Goal: Transaction & Acquisition: Download file/media

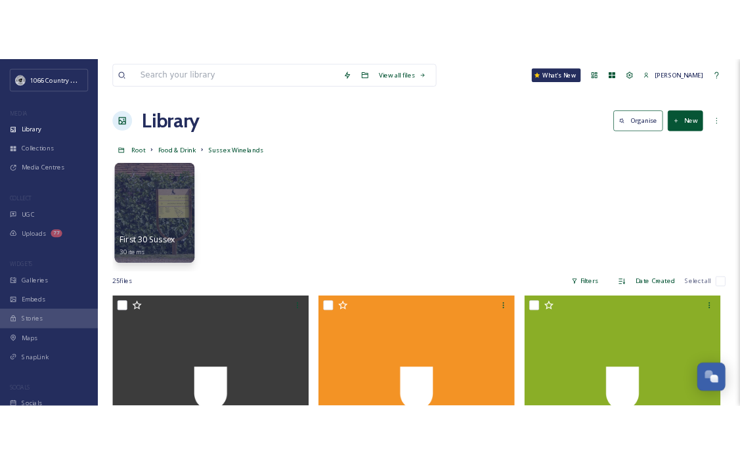
scroll to position [1917, 0]
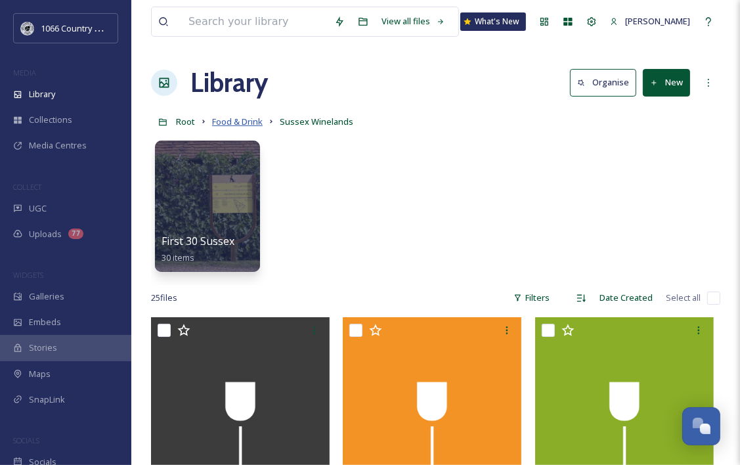
click at [226, 119] on span "Food & Drink" at bounding box center [237, 122] width 51 height 12
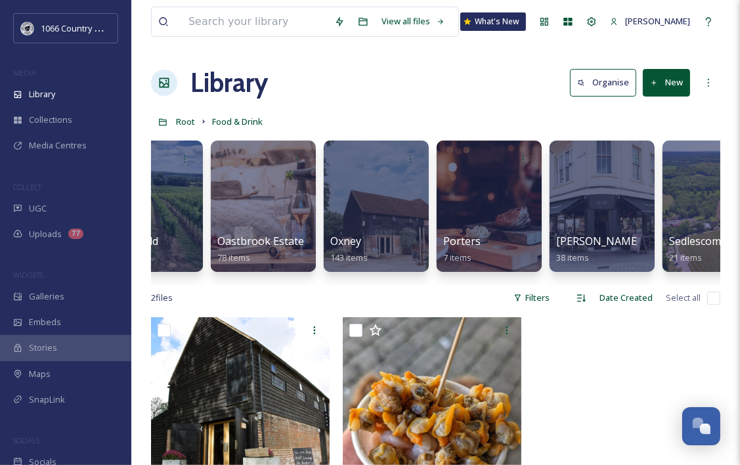
scroll to position [0, 844]
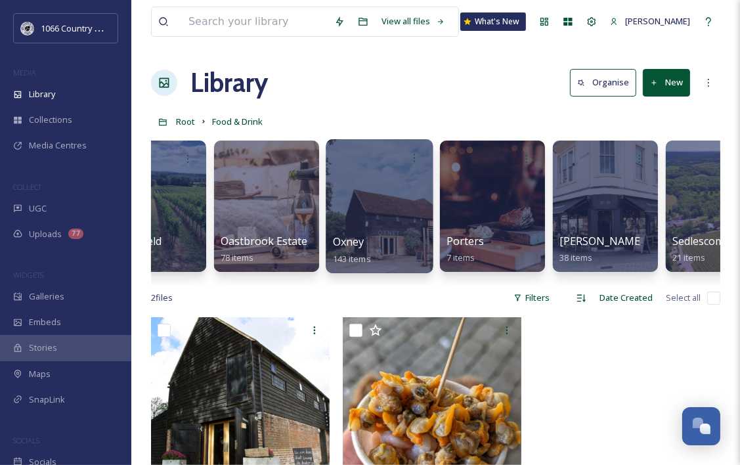
click at [389, 190] on div at bounding box center [379, 206] width 107 height 134
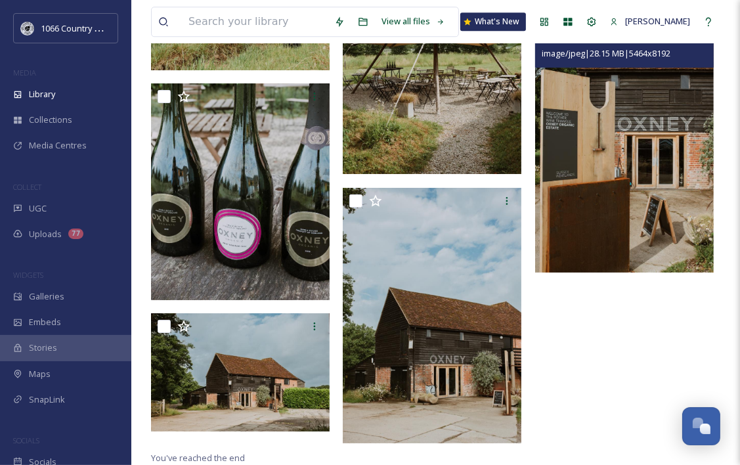
scroll to position [6264, 0]
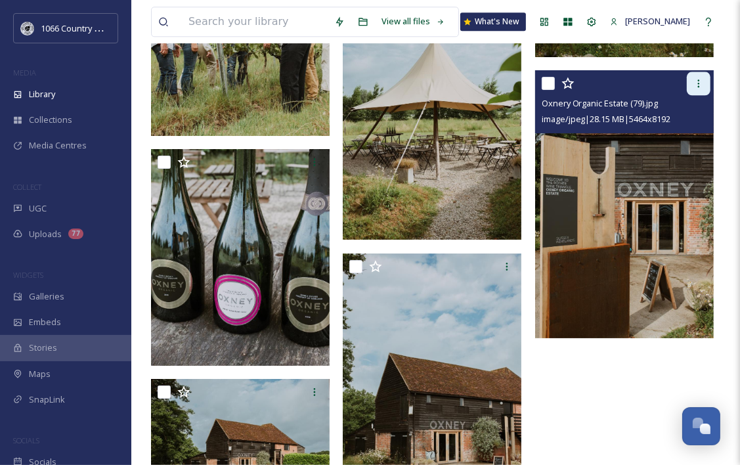
click at [704, 87] on icon at bounding box center [698, 83] width 11 height 11
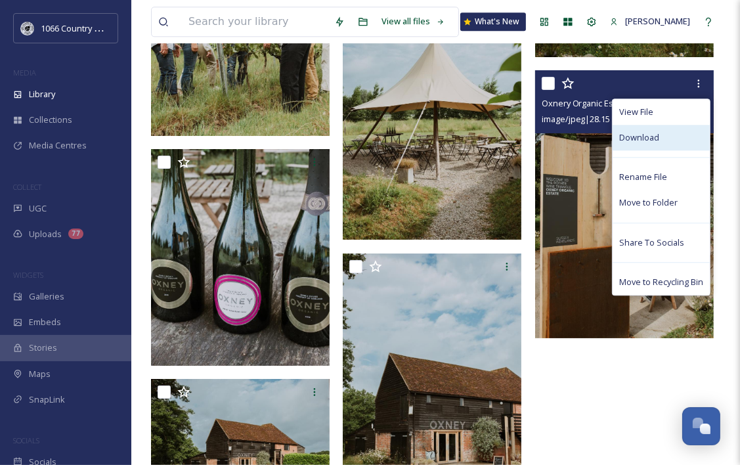
click at [660, 135] on div "Download" at bounding box center [660, 138] width 97 height 26
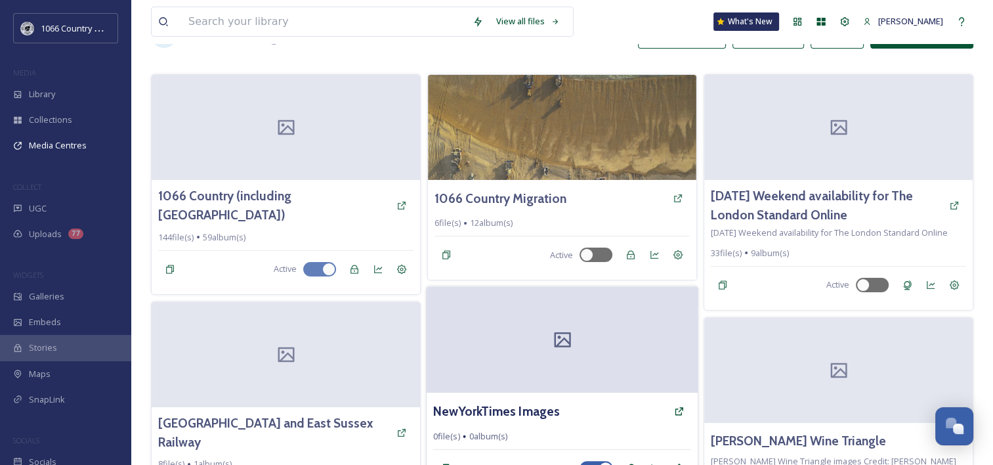
scroll to position [137, 0]
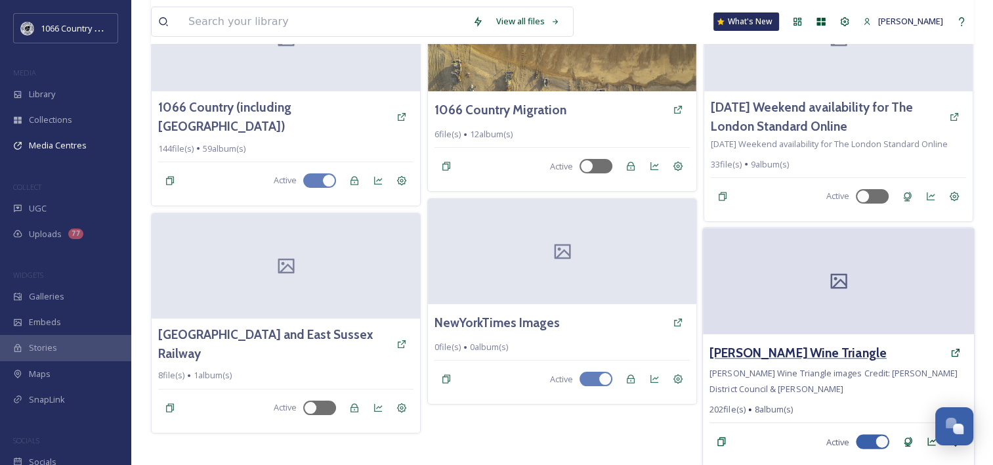
click at [751, 347] on h3 "[PERSON_NAME] Wine Triangle" at bounding box center [798, 352] width 177 height 19
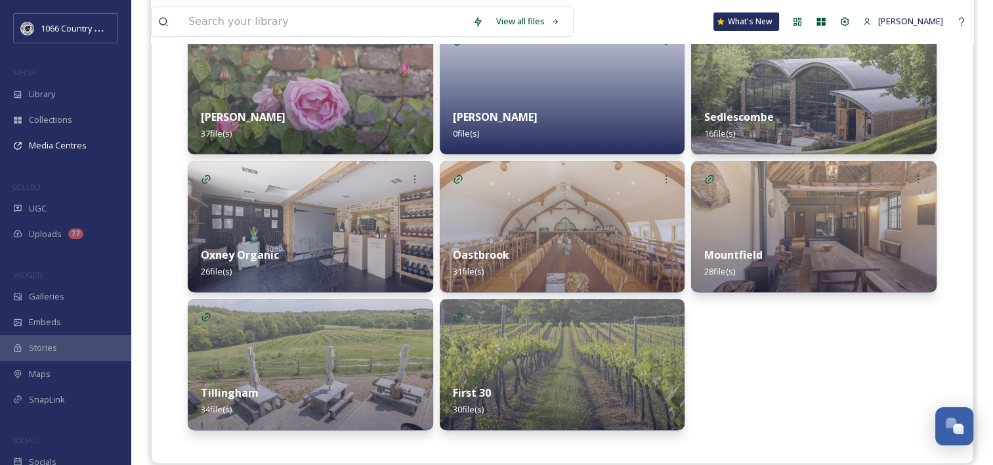
scroll to position [379, 0]
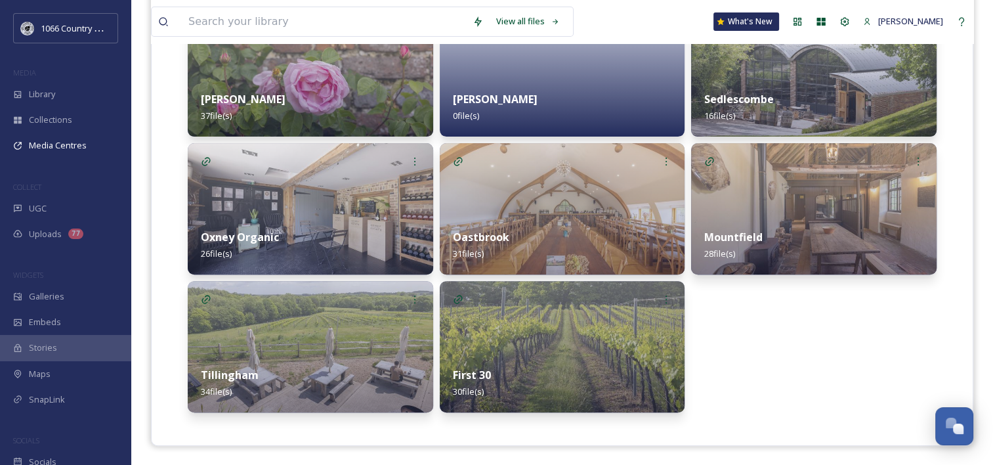
click at [775, 194] on img at bounding box center [814, 208] width 246 height 131
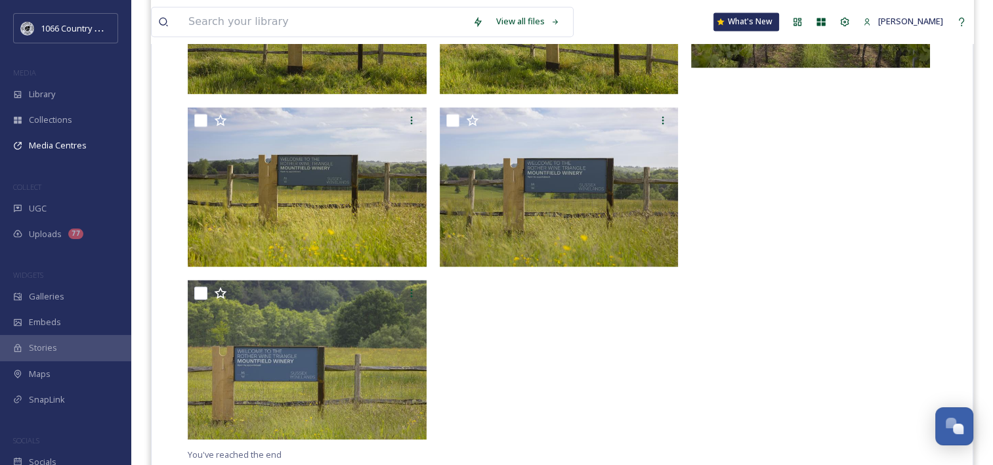
scroll to position [2137, 0]
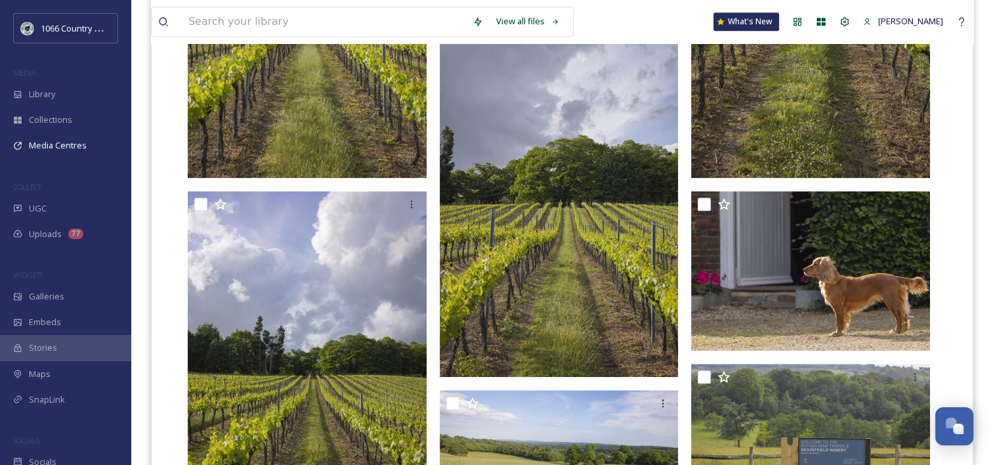
scroll to position [1021, 0]
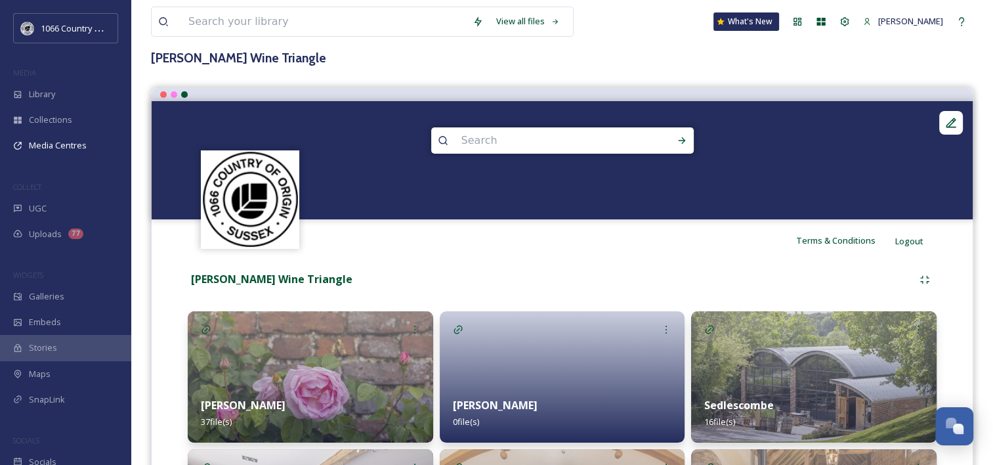
scroll to position [197, 0]
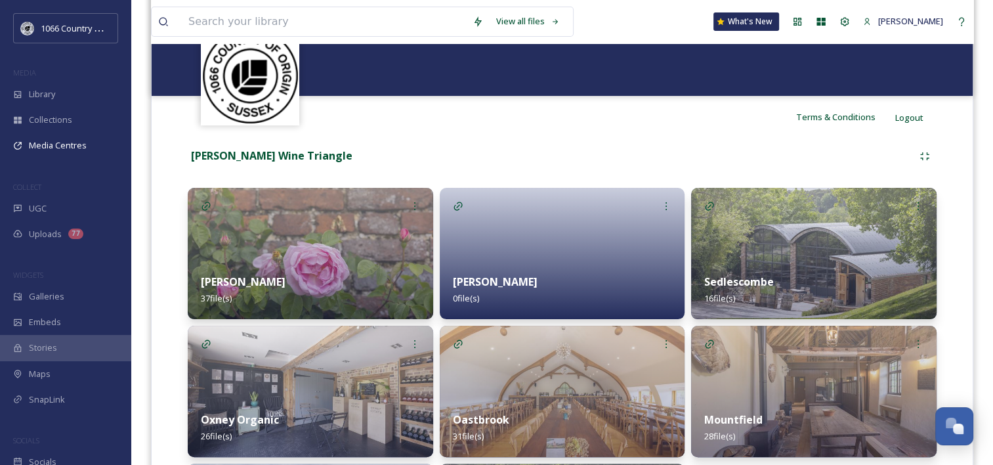
click at [291, 224] on img at bounding box center [311, 253] width 246 height 131
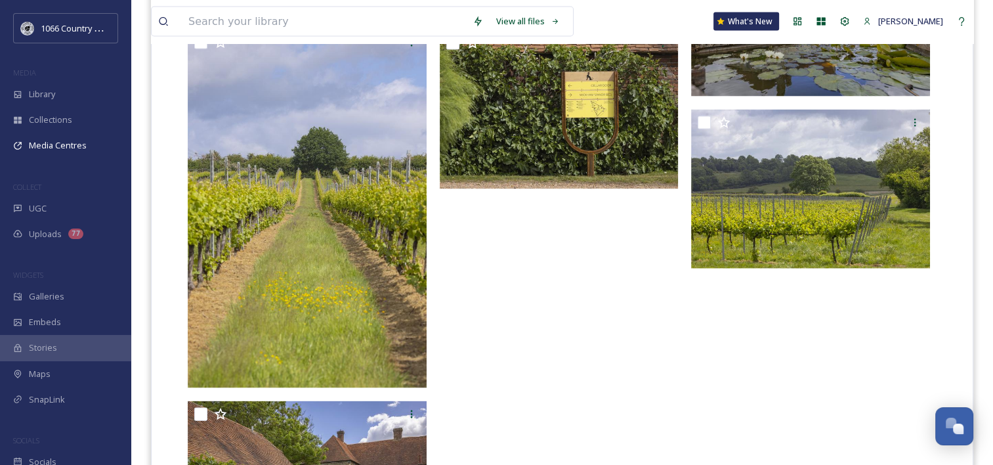
scroll to position [2691, 0]
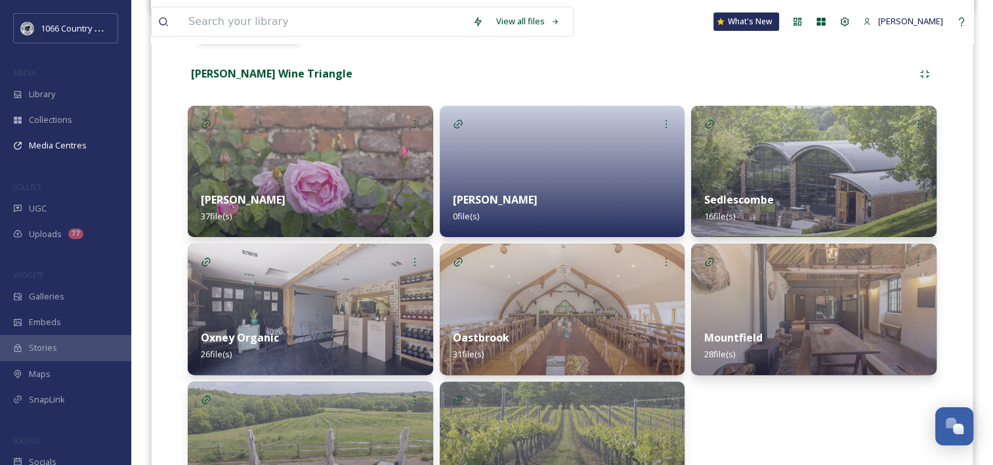
scroll to position [379, 0]
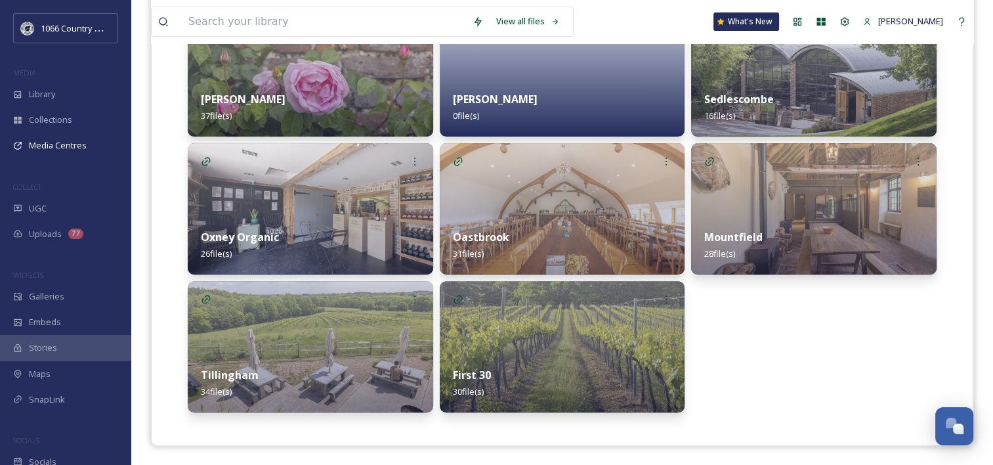
click at [328, 199] on img at bounding box center [311, 208] width 246 height 131
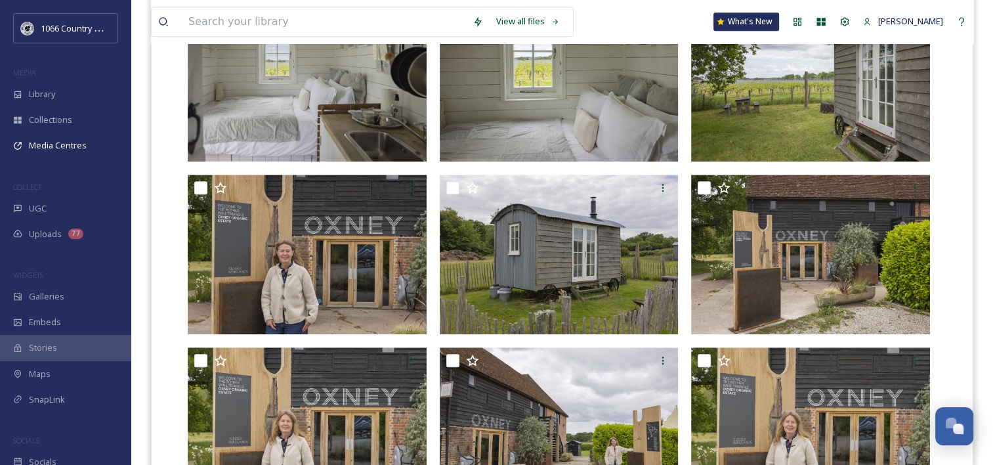
scroll to position [714, 0]
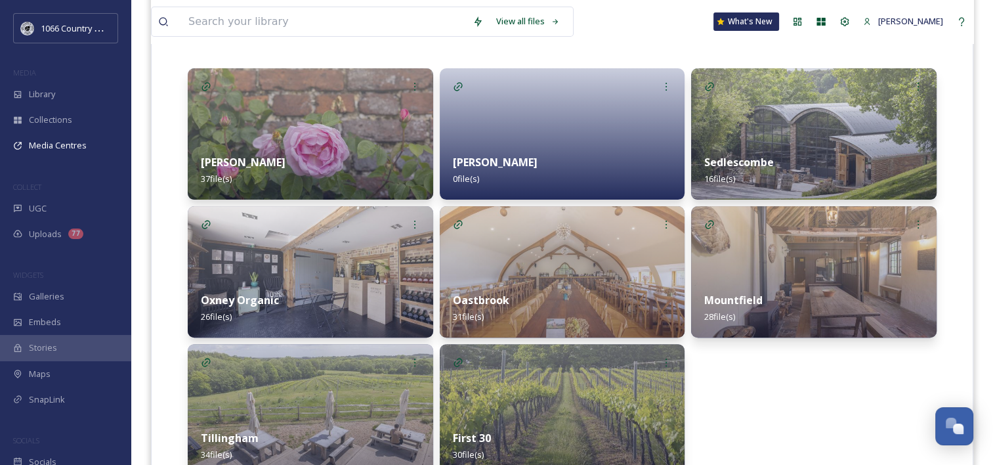
scroll to position [379, 0]
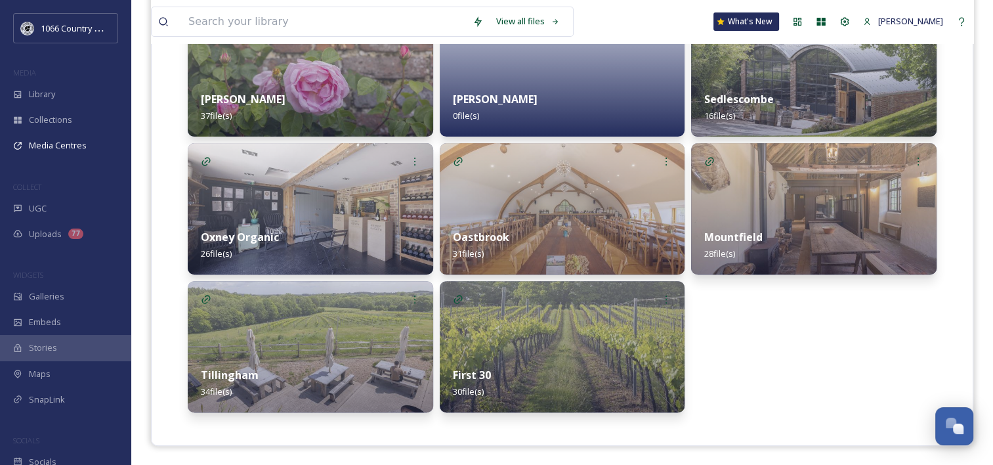
click at [586, 333] on img at bounding box center [563, 346] width 246 height 131
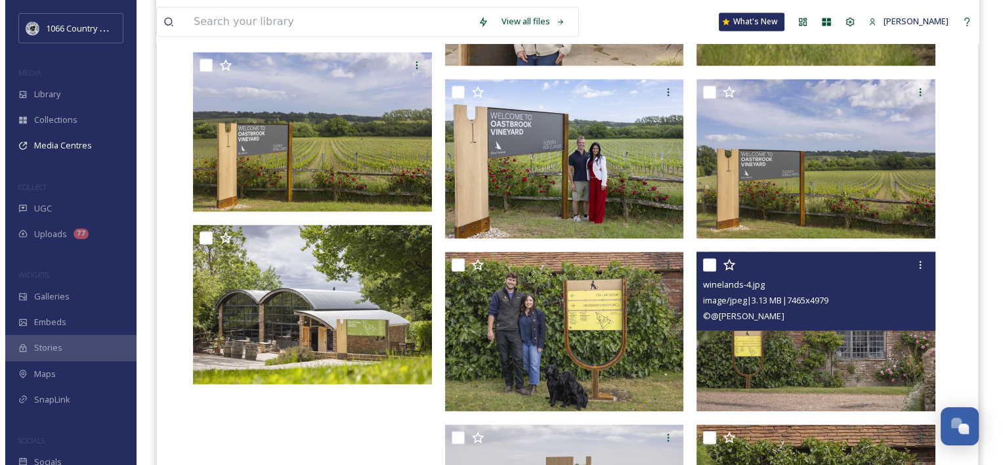
scroll to position [2005, 0]
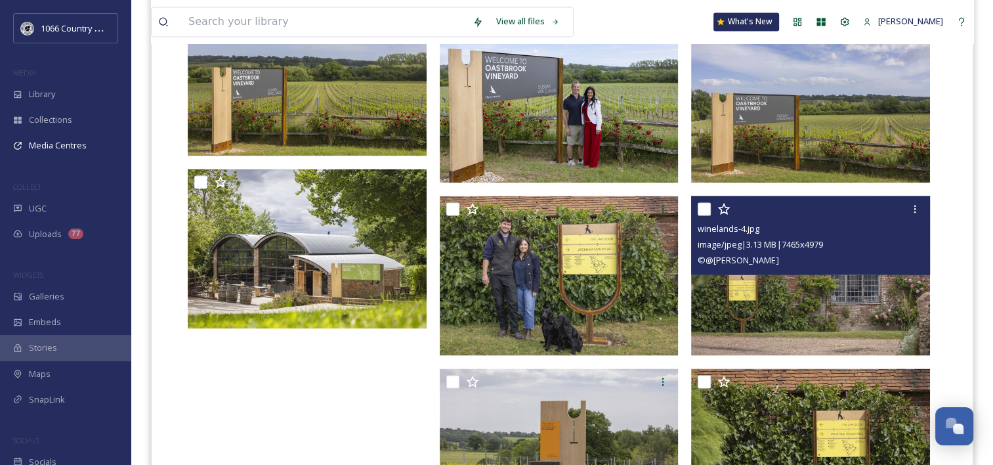
click at [846, 312] on img at bounding box center [810, 276] width 239 height 160
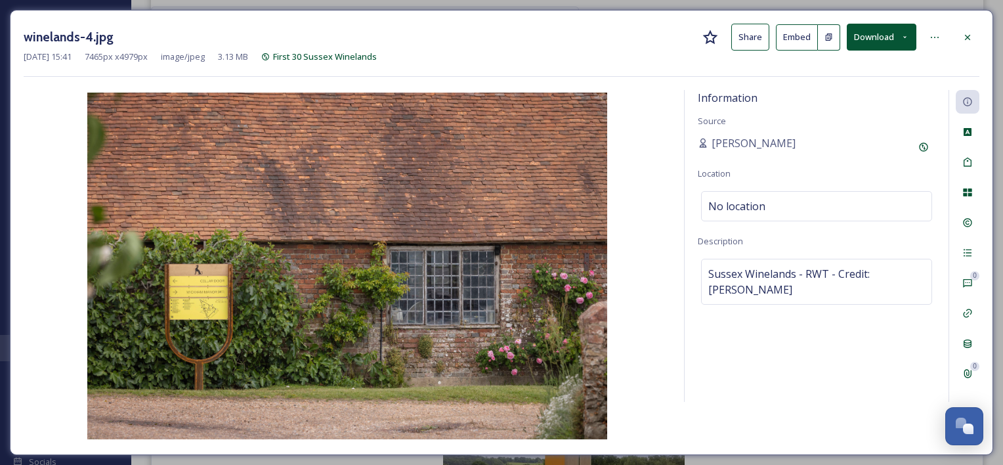
click at [877, 38] on button "Download" at bounding box center [882, 37] width 70 height 27
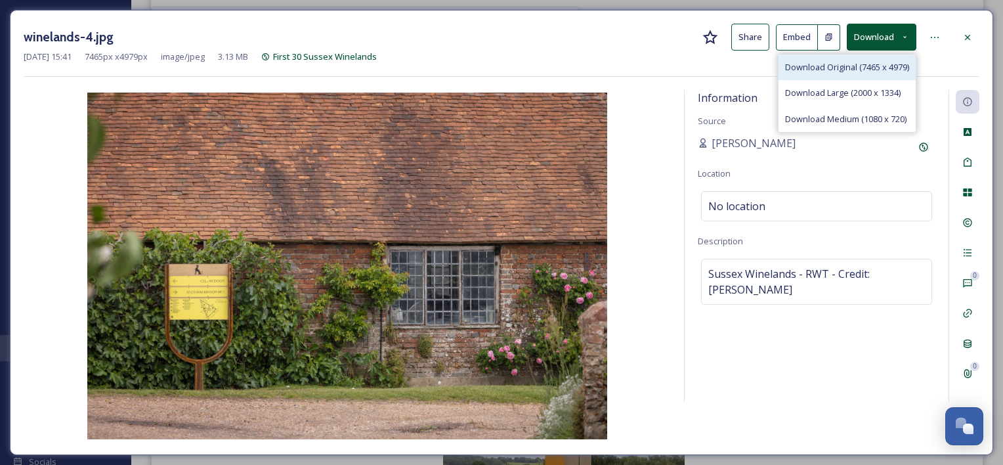
click at [851, 74] on div "Download Original (7465 x 4979)" at bounding box center [847, 67] width 137 height 26
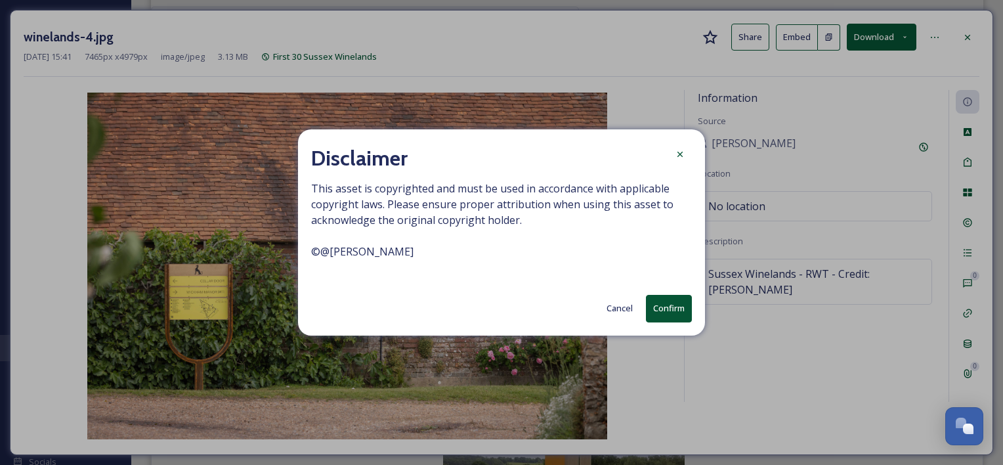
click at [666, 308] on button "Confirm" at bounding box center [669, 308] width 46 height 27
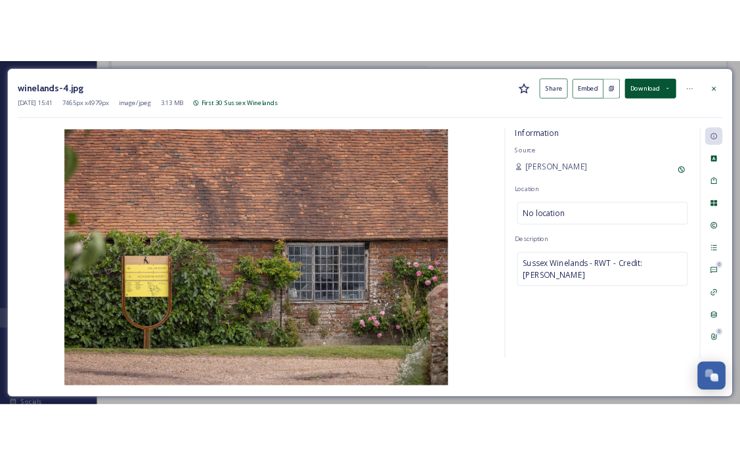
scroll to position [1431, 0]
